Goal: Navigation & Orientation: Find specific page/section

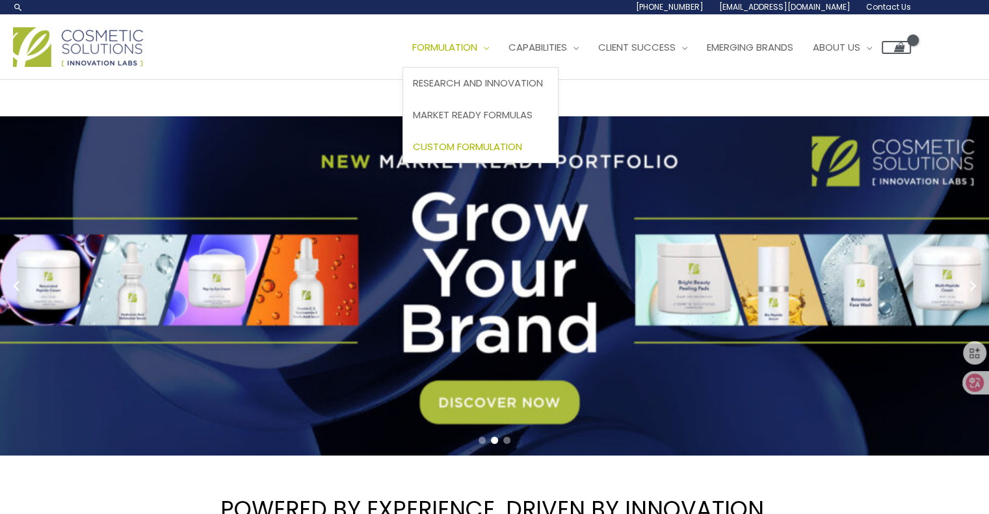
click at [488, 150] on span "Custom Formulation" at bounding box center [467, 147] width 109 height 14
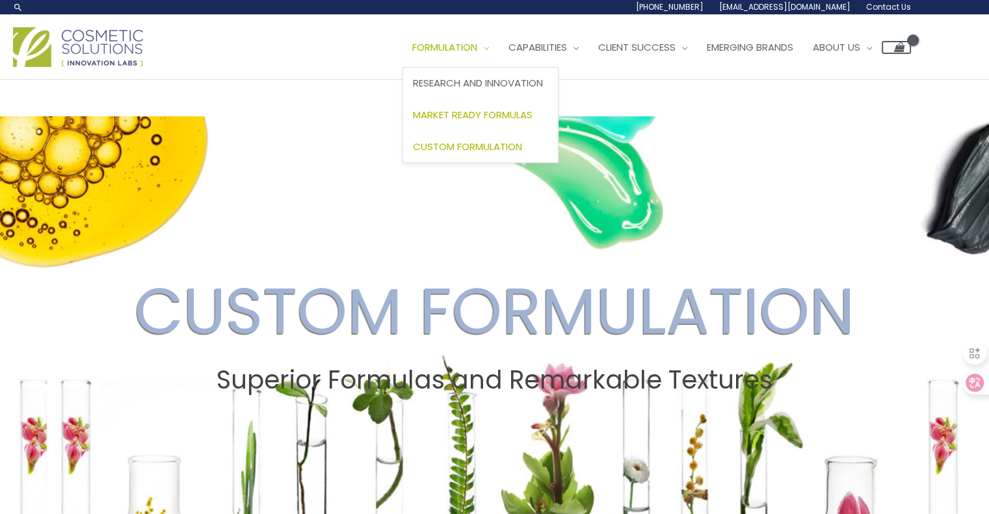
click at [495, 116] on span "Market Ready Formulas" at bounding box center [473, 115] width 120 height 14
